Goal: Transaction & Acquisition: Purchase product/service

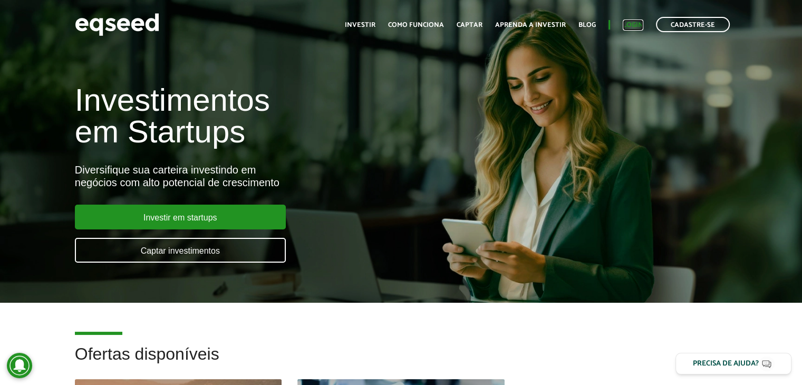
click at [635, 23] on link "Login" at bounding box center [633, 25] width 21 height 7
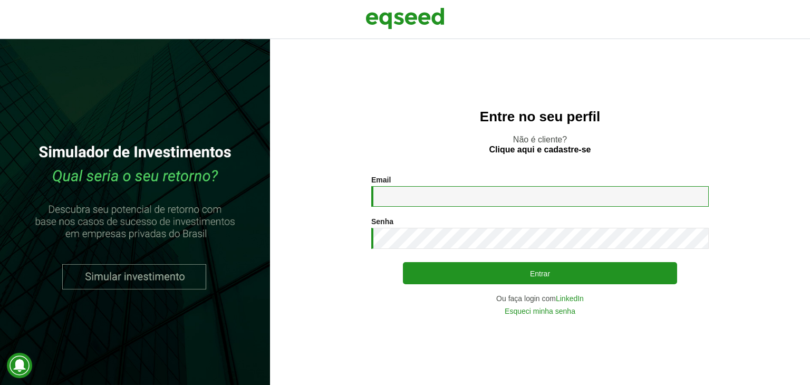
click at [426, 196] on input "Email *" at bounding box center [540, 196] width 338 height 21
type input "**********"
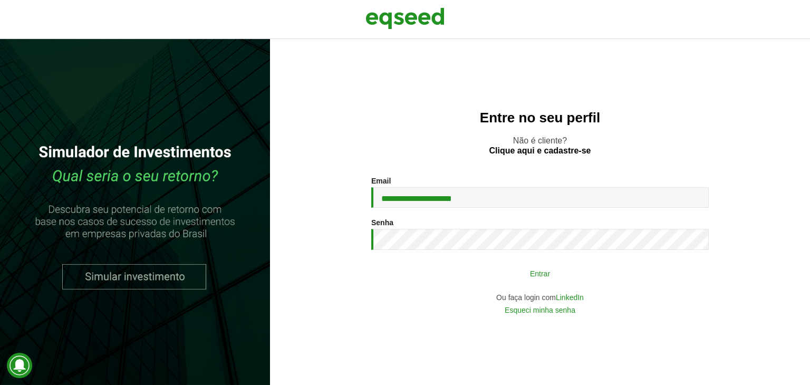
click at [454, 273] on button "Entrar" at bounding box center [540, 273] width 274 height 20
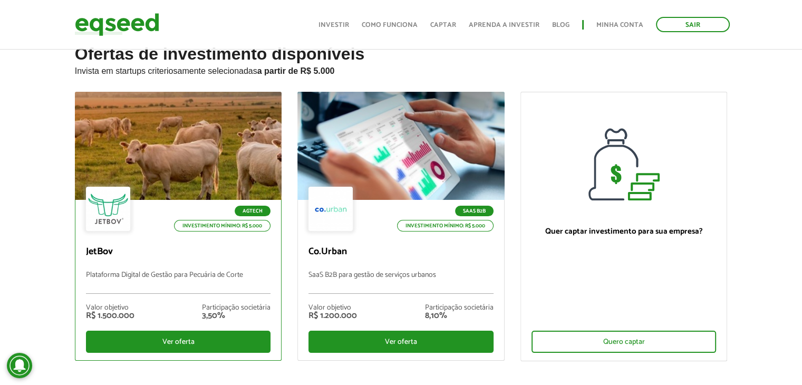
scroll to position [53, 0]
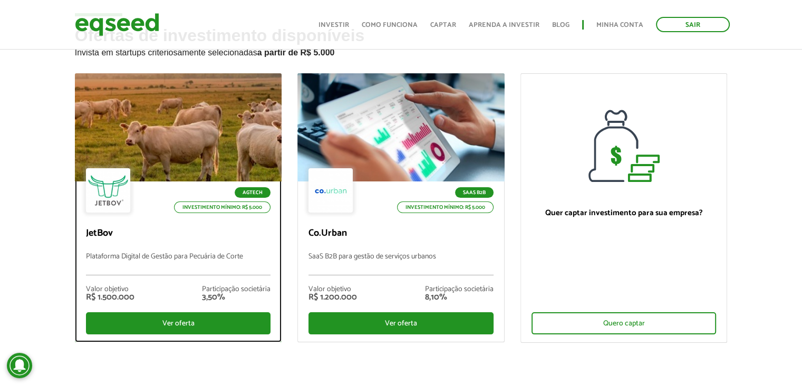
click at [215, 205] on p "Investimento mínimo: R$ 5.000" at bounding box center [222, 207] width 97 height 12
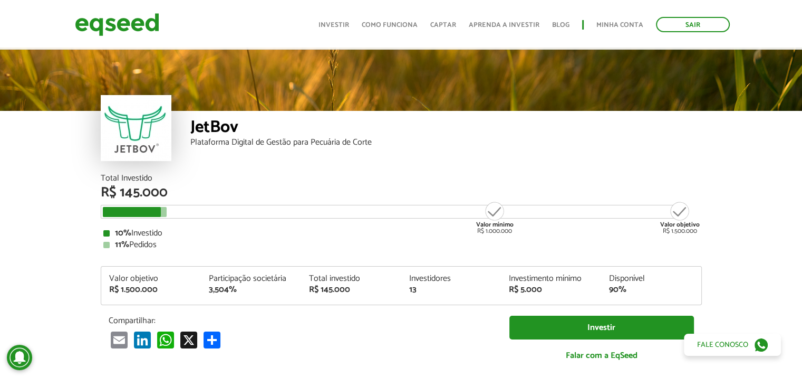
scroll to position [53, 0]
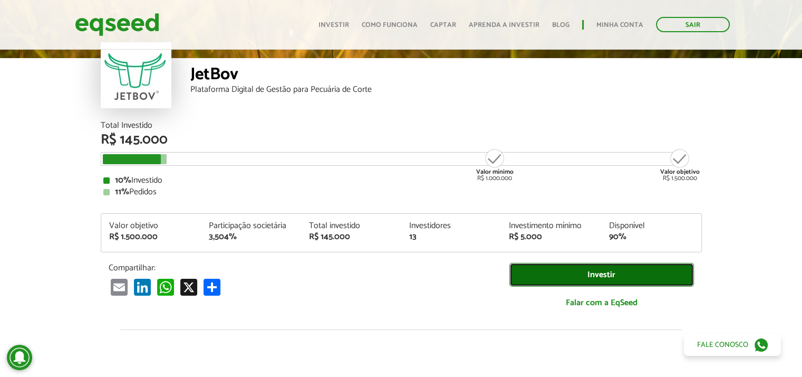
click at [598, 273] on link "Investir" at bounding box center [602, 275] width 185 height 24
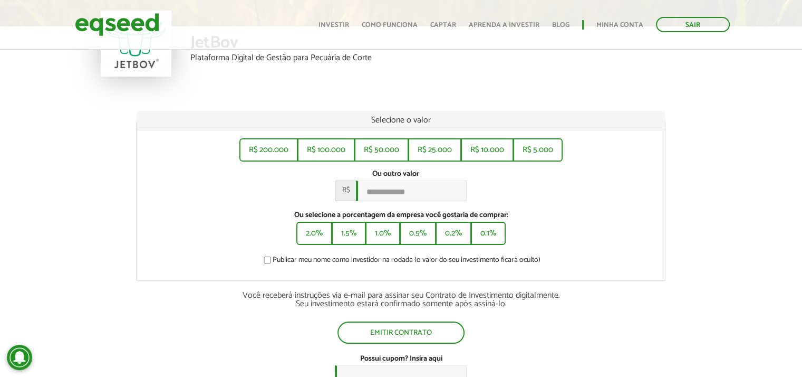
scroll to position [105, 0]
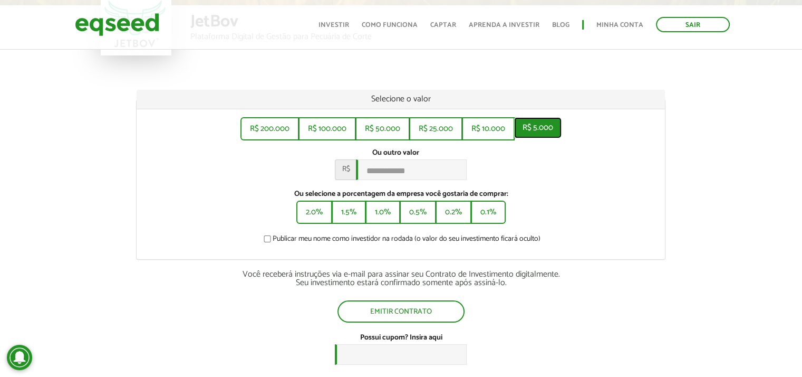
click at [546, 126] on button "R$ 5.000" at bounding box center [537, 127] width 47 height 21
type input "*****"
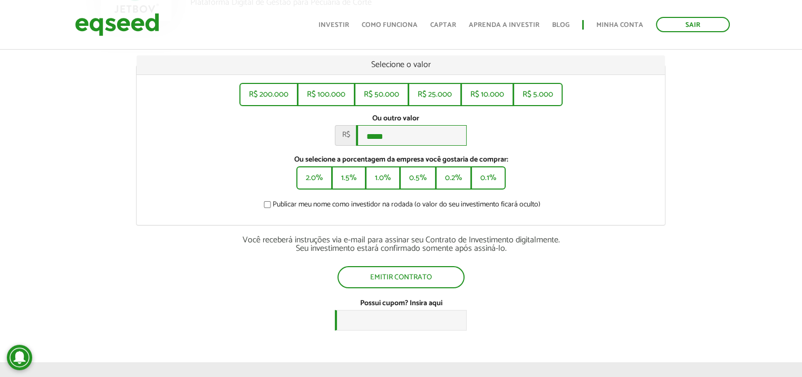
scroll to position [158, 0]
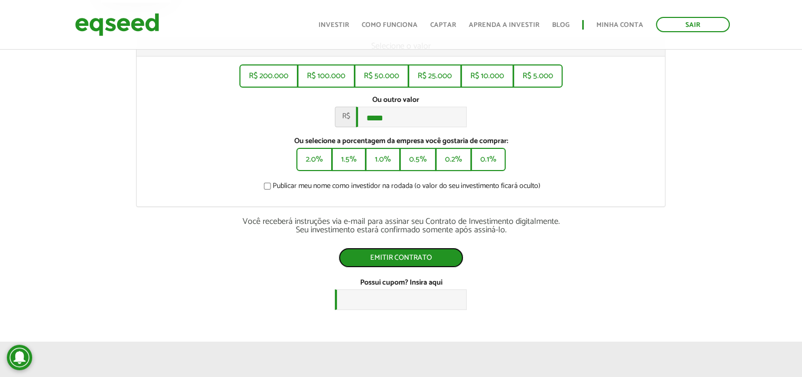
click at [416, 260] on button "Emitir contrato" at bounding box center [401, 257] width 125 height 20
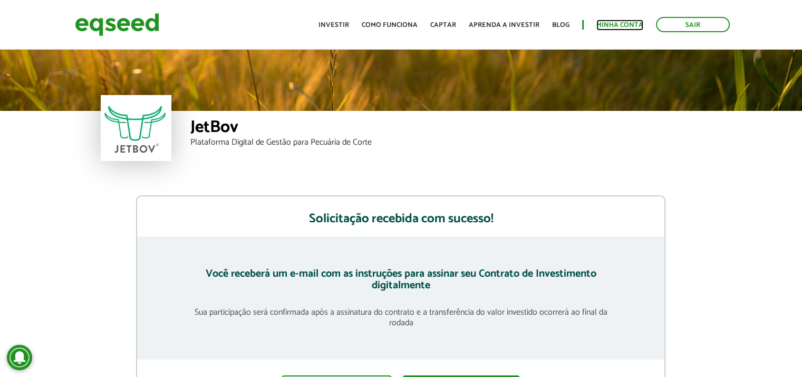
click at [618, 23] on link "Minha conta" at bounding box center [620, 25] width 47 height 7
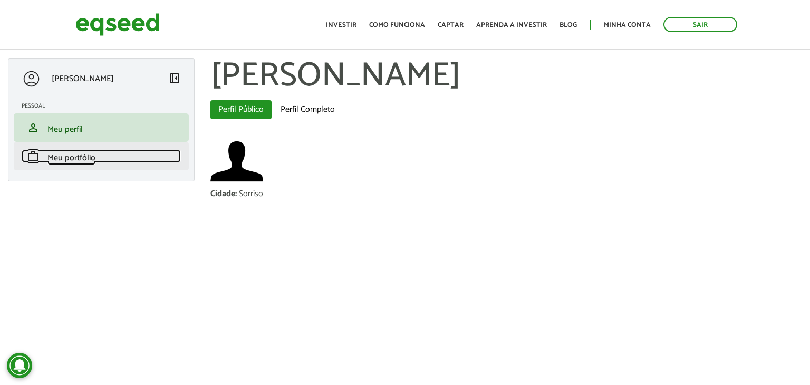
click at [76, 159] on span "Meu portfólio" at bounding box center [71, 158] width 48 height 14
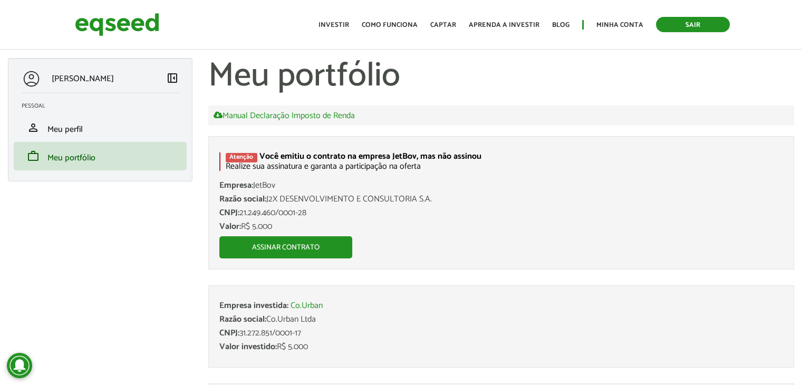
click at [696, 25] on link "Sair" at bounding box center [693, 24] width 74 height 15
